Goal: Navigation & Orientation: Find specific page/section

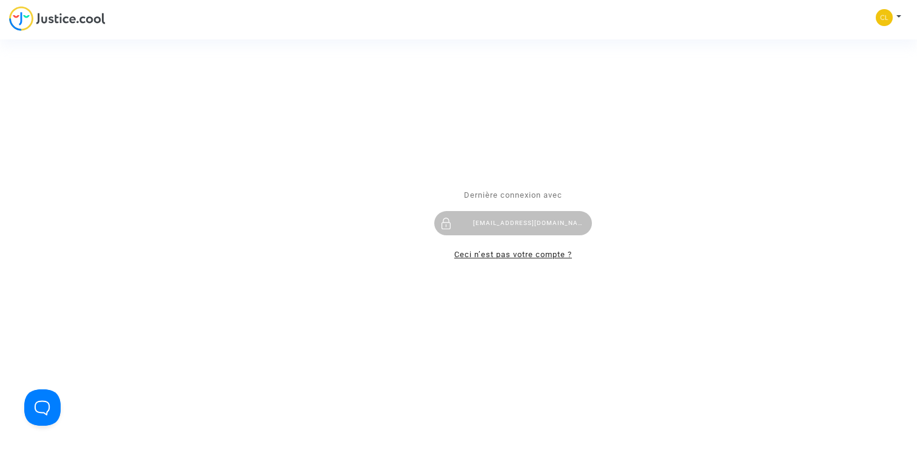
click at [518, 256] on link "Ceci n’est pas votre compte ?" at bounding box center [513, 254] width 118 height 9
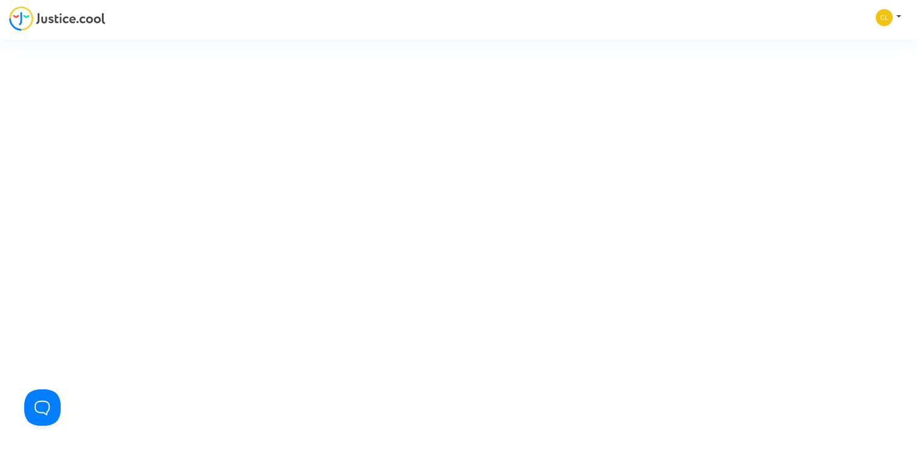
type input "[PERSON_NAME][EMAIL_ADDRESS][DOMAIN_NAME]"
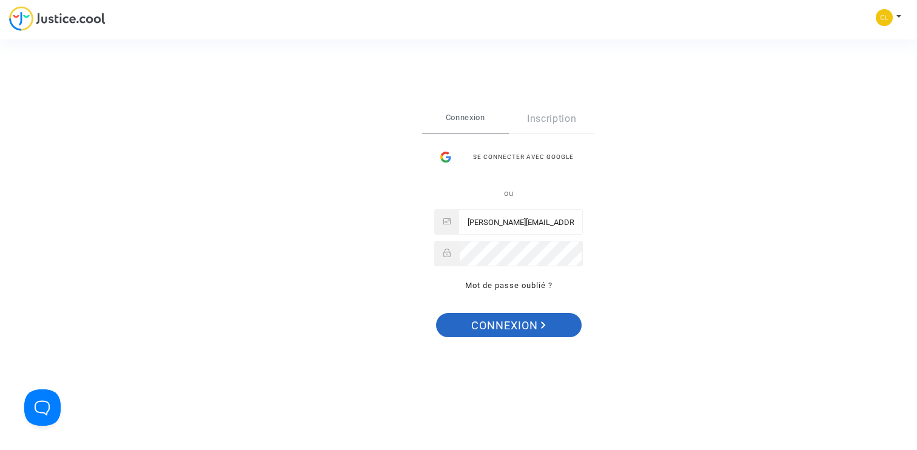
click at [496, 321] on span "Connexion" at bounding box center [508, 325] width 75 height 25
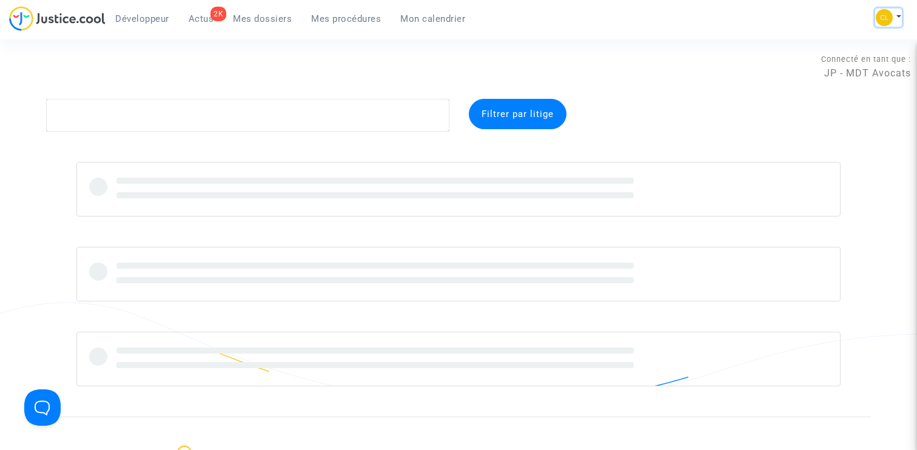
click at [889, 15] on img at bounding box center [883, 17] width 17 height 17
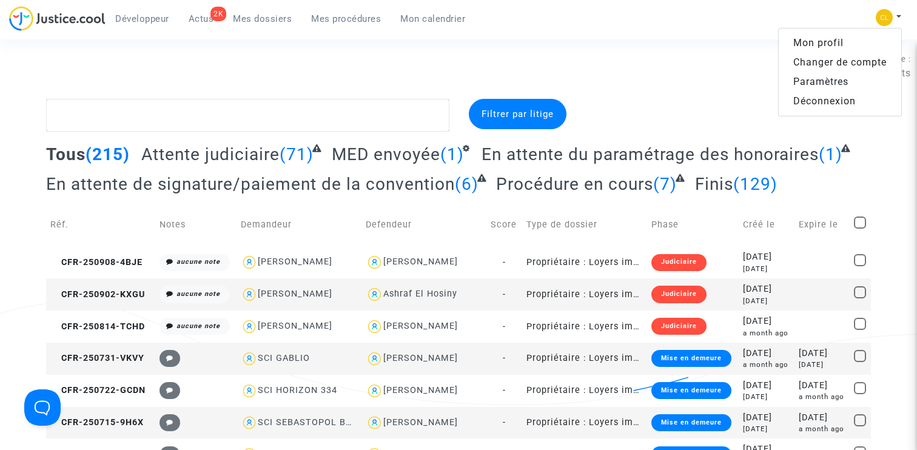
click at [844, 59] on link "Changer de compte" at bounding box center [839, 62] width 122 height 19
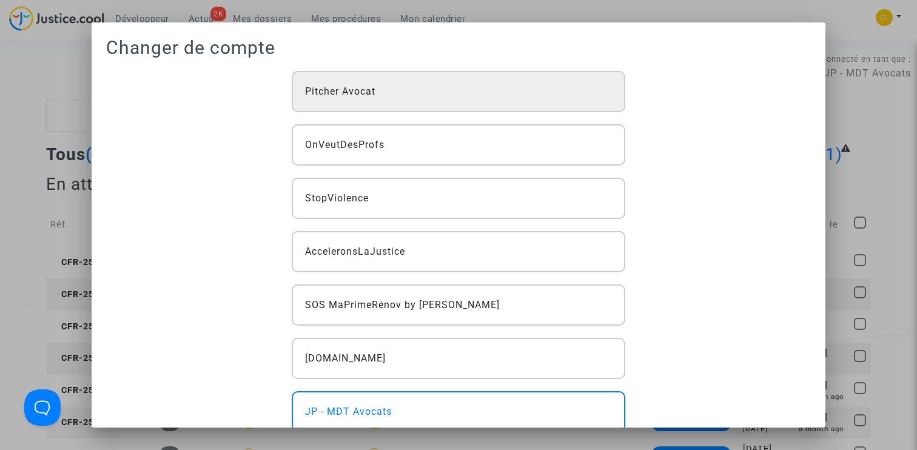
click at [449, 87] on div "Pitcher Avocat" at bounding box center [459, 91] width 334 height 41
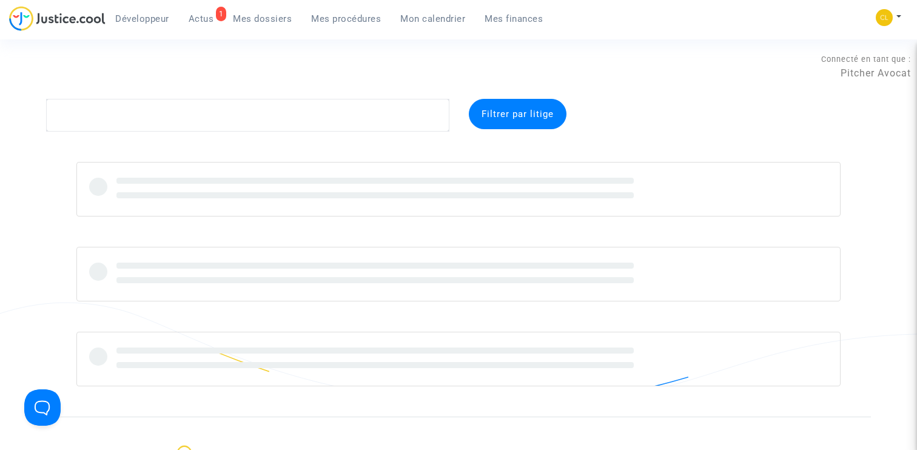
click at [151, 22] on span "Développeur" at bounding box center [142, 18] width 54 height 11
